Goal: Task Accomplishment & Management: Manage account settings

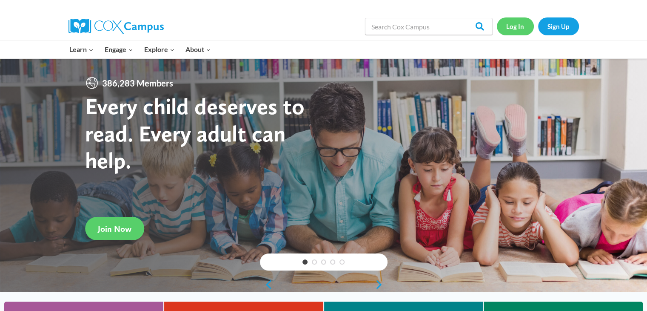
click at [514, 26] on link "Log In" at bounding box center [515, 25] width 37 height 17
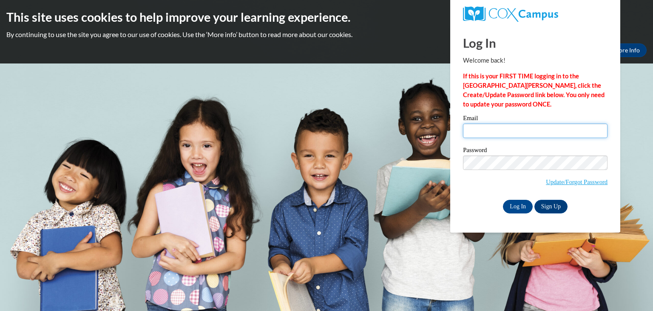
click at [486, 128] on input "Email" at bounding box center [535, 130] width 145 height 14
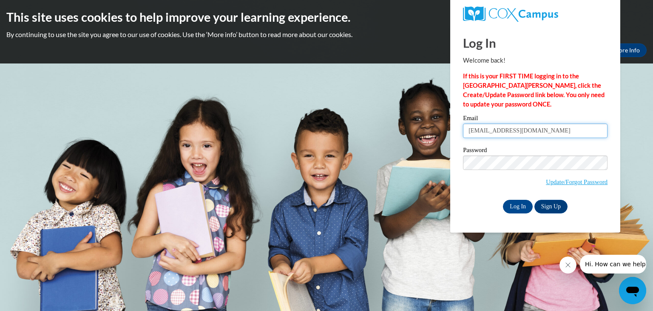
type input "annaemarshall20@gmail.com"
click at [520, 208] on input "Log In" at bounding box center [518, 207] width 30 height 14
